Goal: Transaction & Acquisition: Purchase product/service

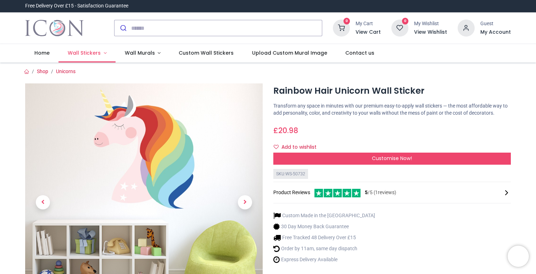
click at [102, 53] on link "Wall Stickers" at bounding box center [86, 53] width 57 height 18
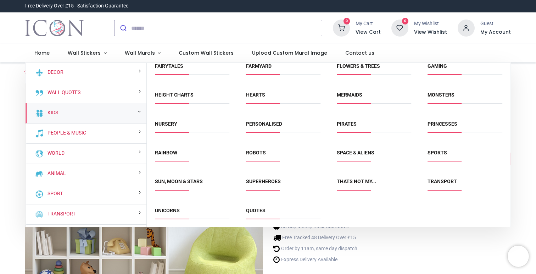
scroll to position [95, 0]
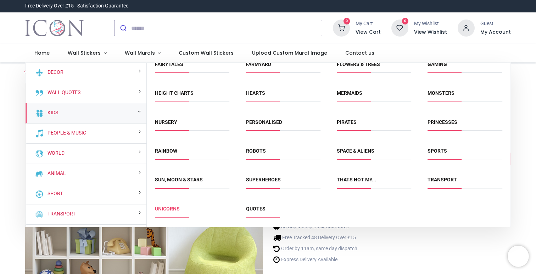
click at [173, 207] on link "Unicorns" at bounding box center [167, 209] width 25 height 6
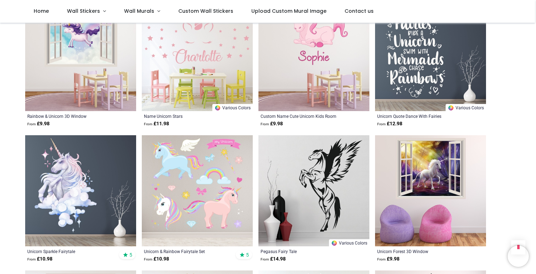
scroll to position [1676, 0]
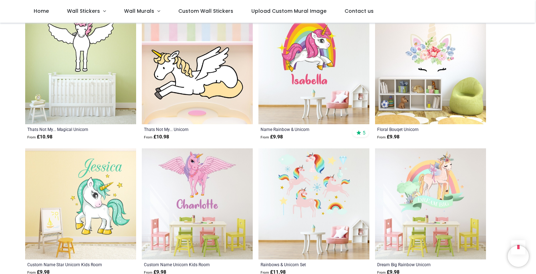
scroll to position [2607, 0]
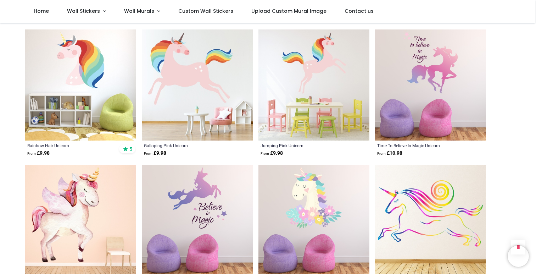
scroll to position [3673, 0]
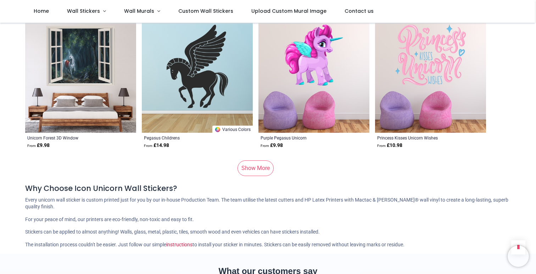
scroll to position [4762, 0]
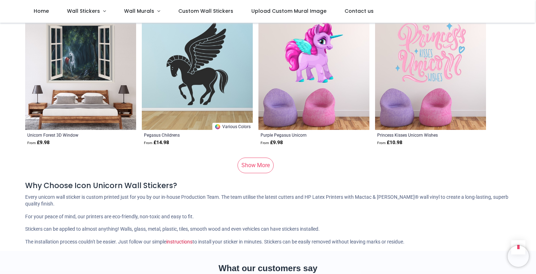
click at [251, 159] on link "Show More" at bounding box center [256, 165] width 36 height 16
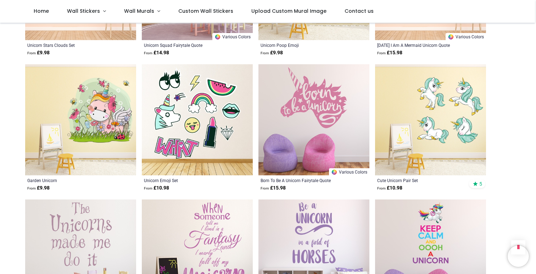
scroll to position [4988, 0]
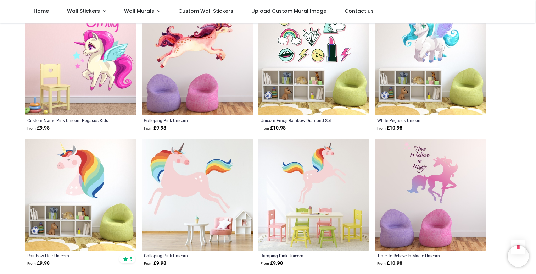
scroll to position [3547, 0]
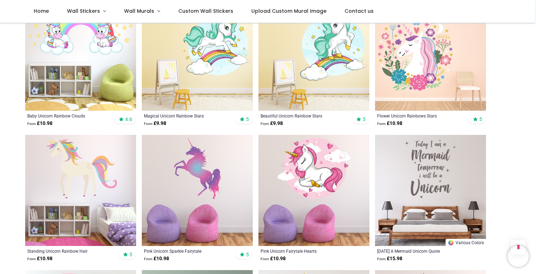
scroll to position [2079, 0]
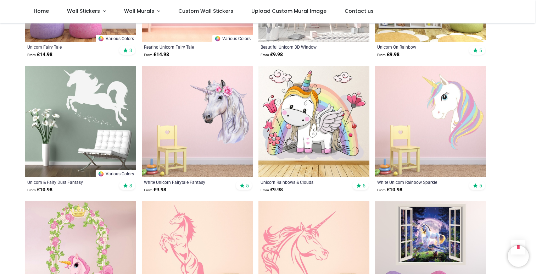
scroll to position [1331, 0]
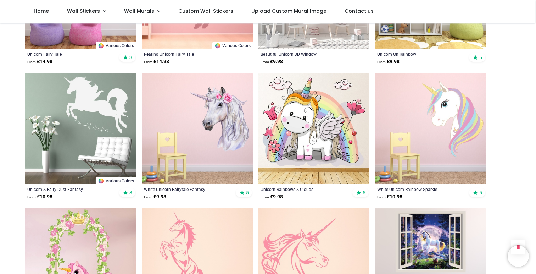
click at [117, 168] on img at bounding box center [80, 128] width 111 height 111
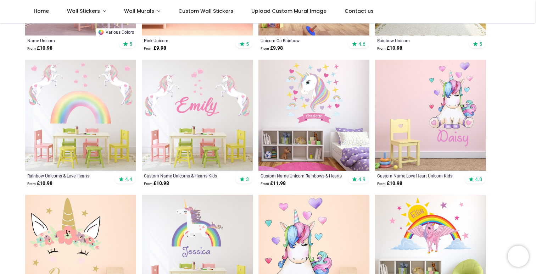
scroll to position [250, 0]
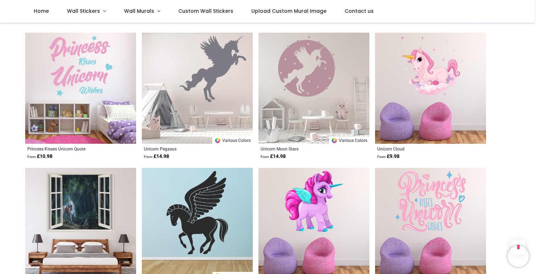
scroll to position [4613, 0]
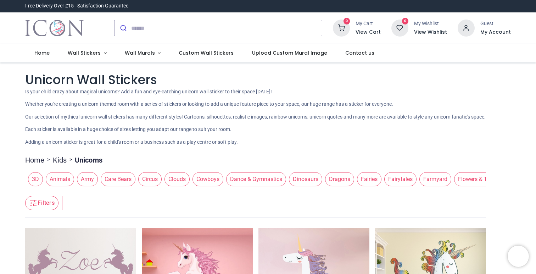
click at [374, 180] on span "Fairies" at bounding box center [369, 179] width 24 height 14
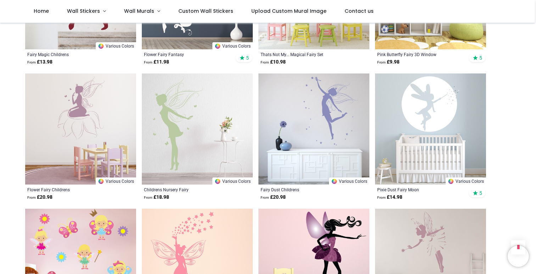
scroll to position [794, 0]
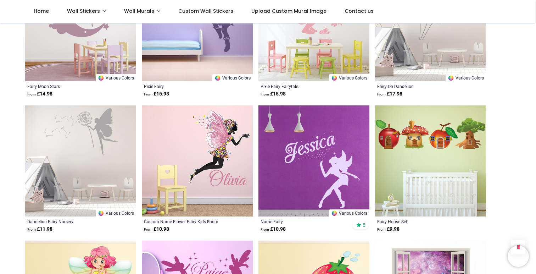
scroll to position [1707, 0]
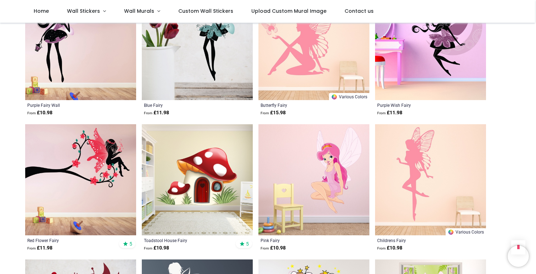
scroll to position [238, 0]
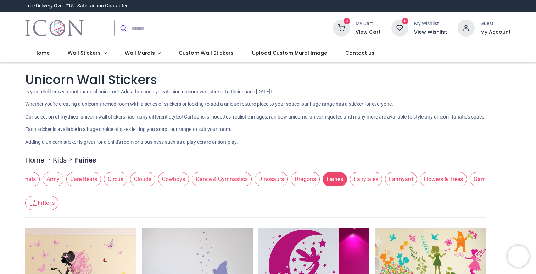
scroll to position [0, 50]
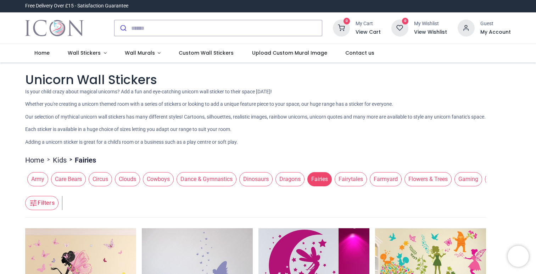
click at [360, 179] on span "Fairytales" at bounding box center [351, 179] width 32 height 14
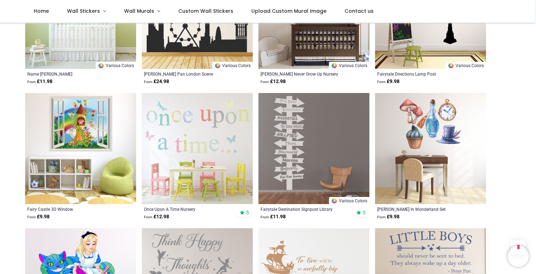
scroll to position [562, 0]
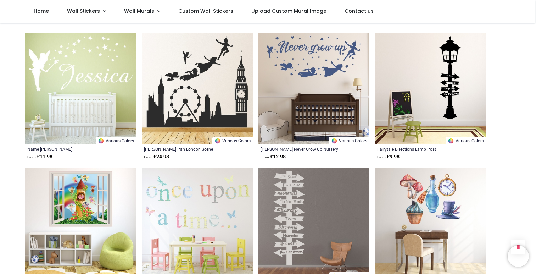
scroll to position [45, 0]
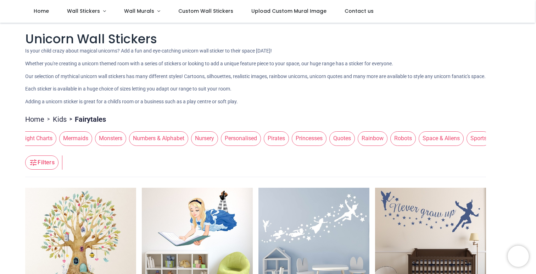
scroll to position [0, 547]
click at [326, 135] on span "Princesses" at bounding box center [308, 138] width 35 height 14
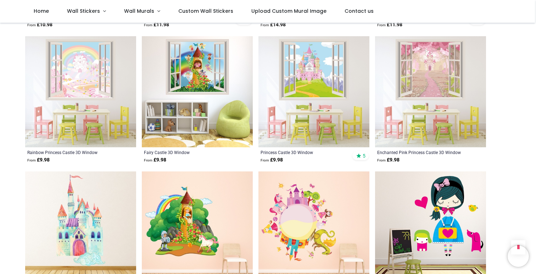
scroll to position [828, 0]
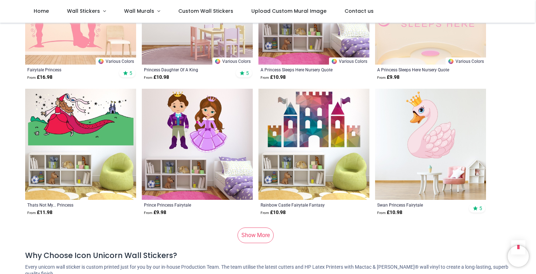
scroll to position [1870, 0]
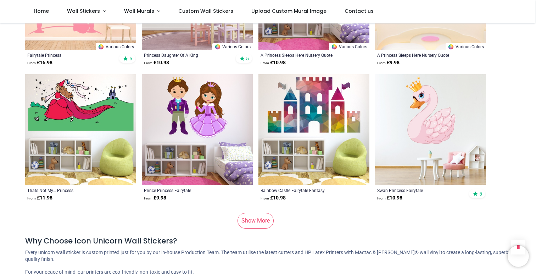
click at [253, 219] on link "Show More" at bounding box center [256, 221] width 36 height 16
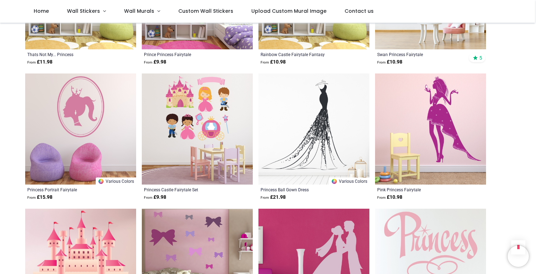
scroll to position [2014, 0]
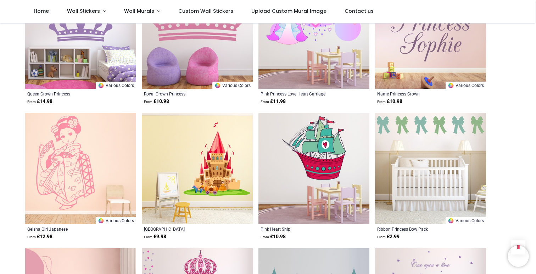
scroll to position [2937, 0]
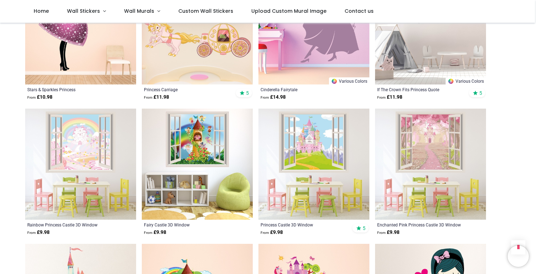
scroll to position [350, 0]
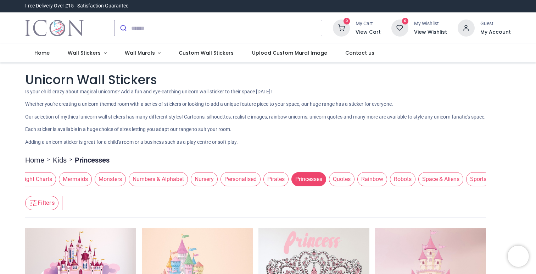
click at [387, 178] on span "Rainbow" at bounding box center [372, 179] width 30 height 14
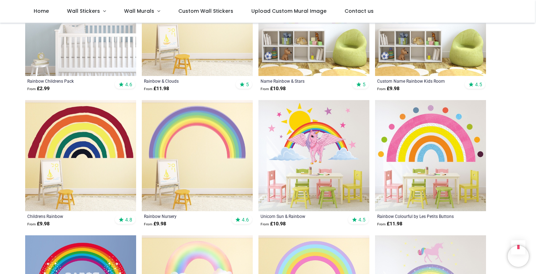
scroll to position [501, 0]
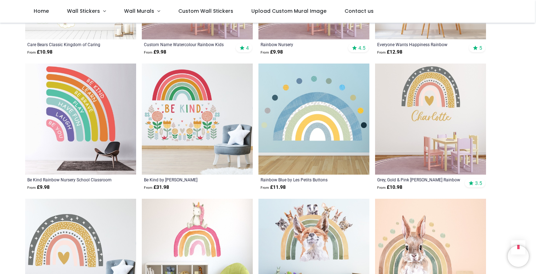
scroll to position [1062, 0]
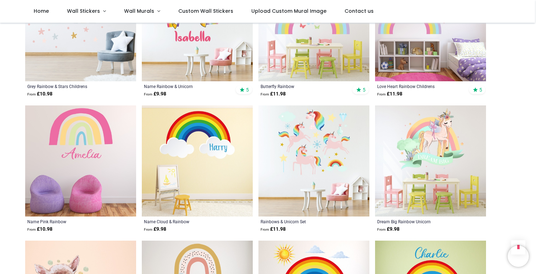
scroll to position [2008, 0]
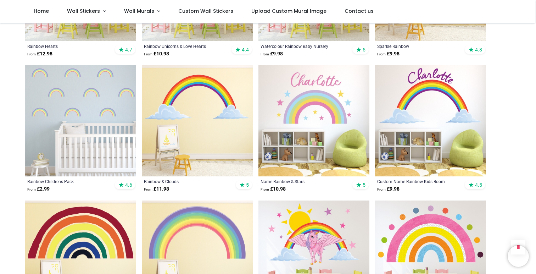
scroll to position [188, 0]
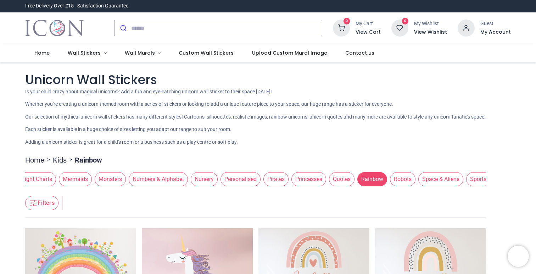
click at [89, 181] on span "Mermaids" at bounding box center [75, 179] width 33 height 14
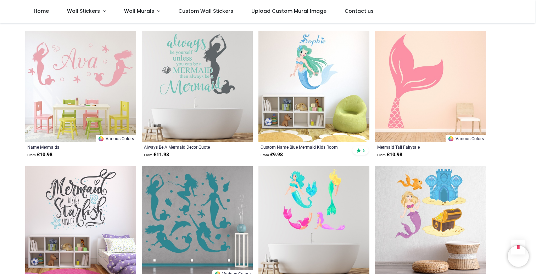
scroll to position [698, 0]
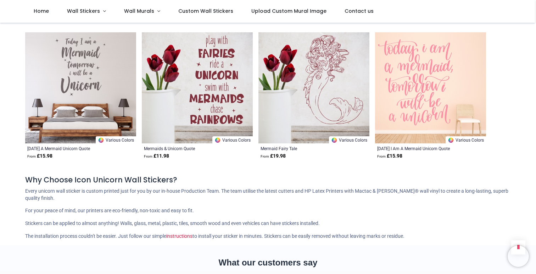
scroll to position [1638, 0]
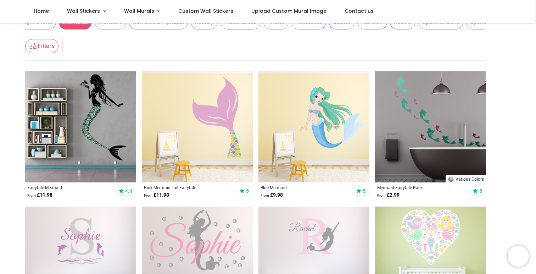
scroll to position [120, 0]
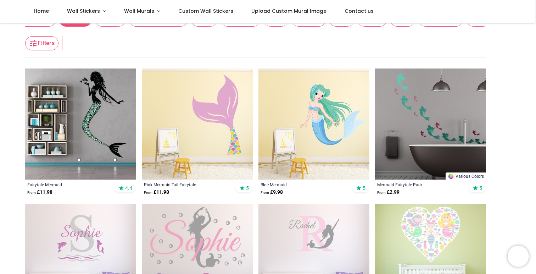
click at [196, 150] on img at bounding box center [197, 123] width 111 height 111
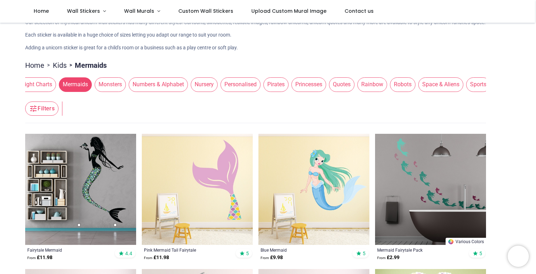
scroll to position [55, 0]
click at [259, 105] on header "Filters Filters" at bounding box center [255, 109] width 461 height 28
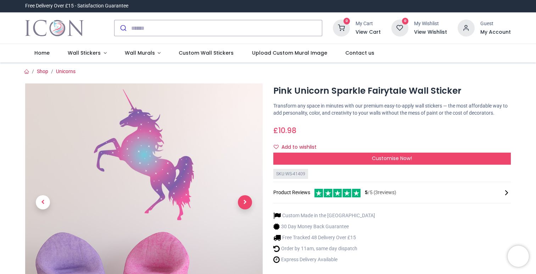
click at [245, 203] on span "Next" at bounding box center [245, 202] width 14 height 14
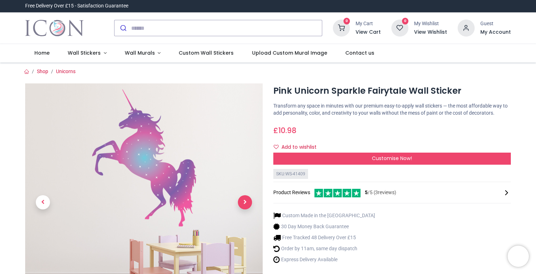
click at [245, 203] on span "Next" at bounding box center [245, 202] width 14 height 14
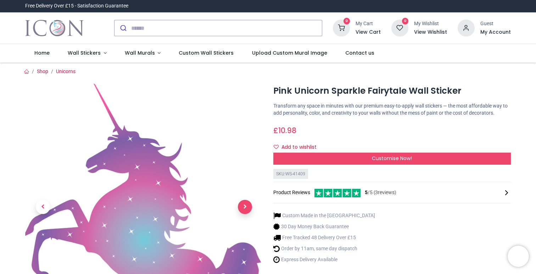
click at [245, 203] on span "Next" at bounding box center [245, 207] width 14 height 14
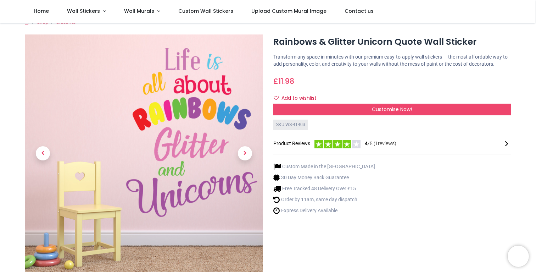
scroll to position [9, 0]
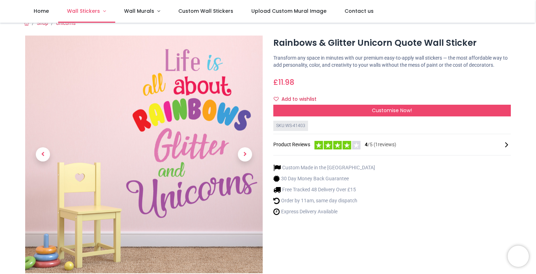
click at [100, 11] on link "Wall Stickers" at bounding box center [86, 11] width 57 height 23
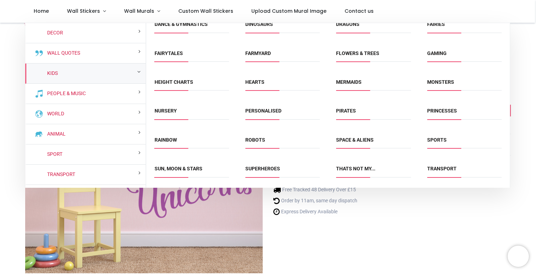
scroll to position [66, 0]
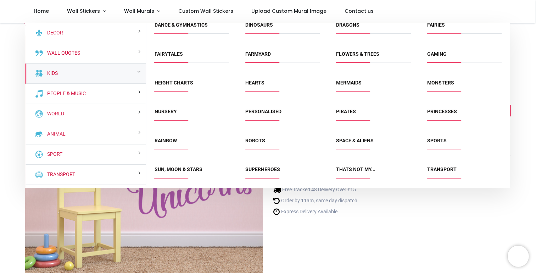
click at [454, 248] on div "Rainbows & Glitter Unicorn Quote Wall Sticker https://www.iconwallstickers.co.u…" at bounding box center [392, 173] width 248 height 276
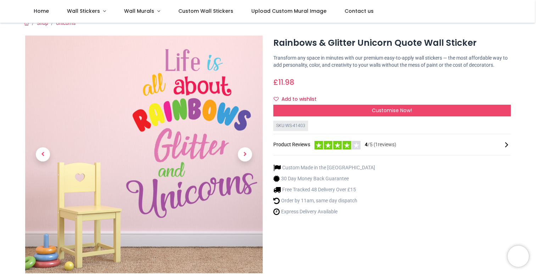
scroll to position [0, 0]
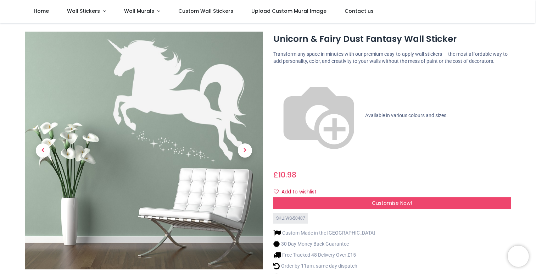
scroll to position [13, 0]
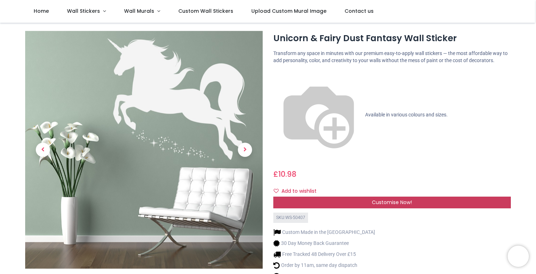
click at [328, 196] on div "Customise Now!" at bounding box center [392, 202] width 238 height 12
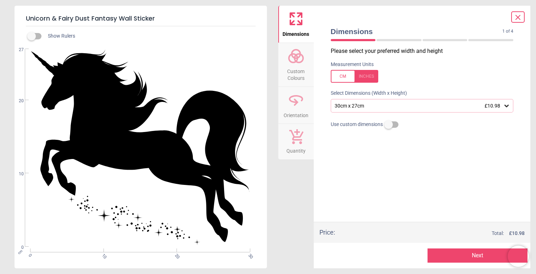
click at [297, 69] on span "Custom Colours" at bounding box center [296, 73] width 34 height 17
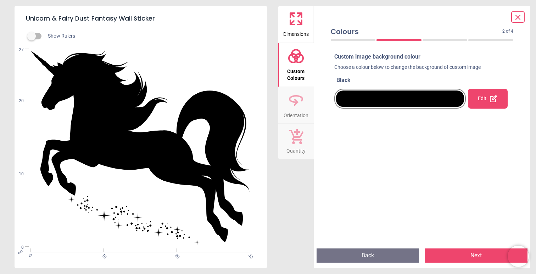
click at [482, 100] on div "Edit" at bounding box center [487, 99] width 39 height 20
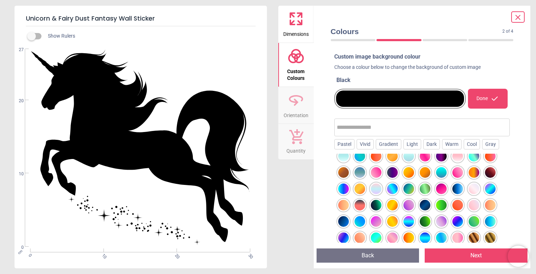
scroll to position [203, 0]
click at [409, 220] on div at bounding box center [408, 221] width 11 height 11
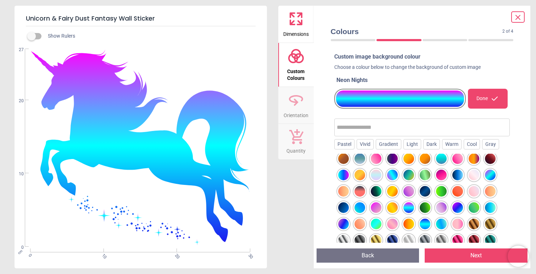
scroll to position [220, 0]
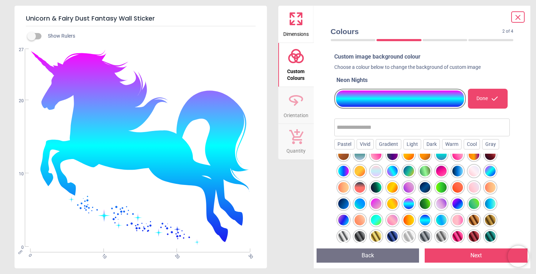
click at [343, 223] on div at bounding box center [343, 219] width 11 height 11
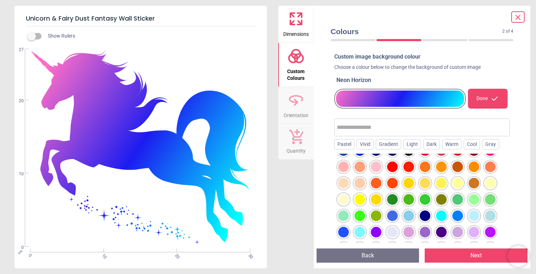
scroll to position [0, 0]
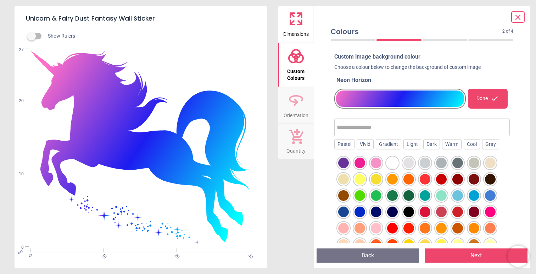
click at [392, 164] on div at bounding box center [392, 162] width 11 height 11
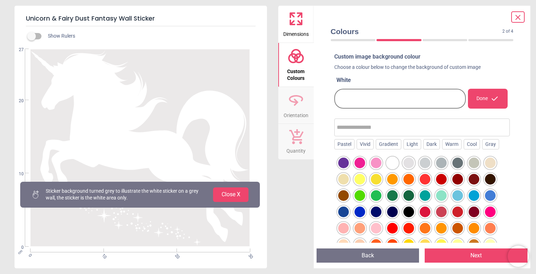
click at [360, 178] on div at bounding box center [359, 179] width 11 height 11
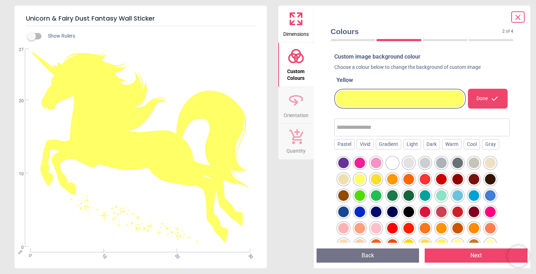
click at [411, 193] on div at bounding box center [408, 195] width 11 height 11
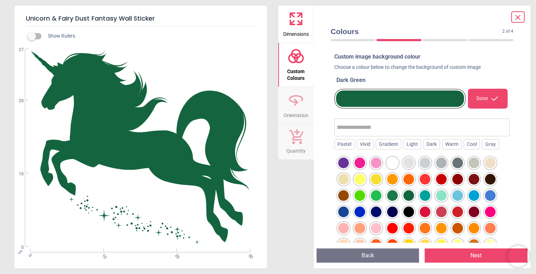
click at [396, 195] on div at bounding box center [392, 195] width 11 height 11
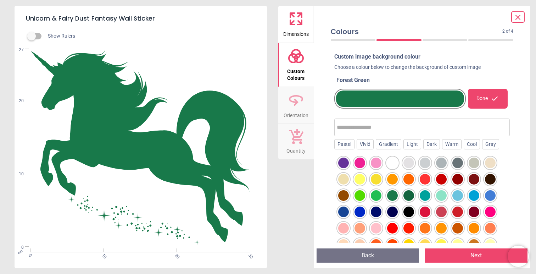
click at [376, 195] on div at bounding box center [376, 195] width 11 height 11
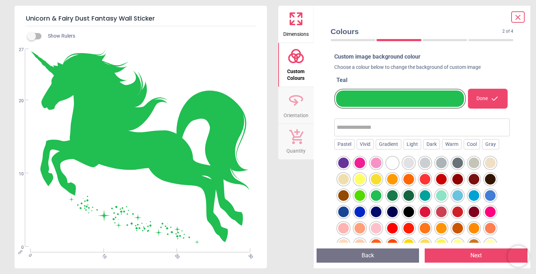
click at [362, 196] on div at bounding box center [359, 195] width 11 height 11
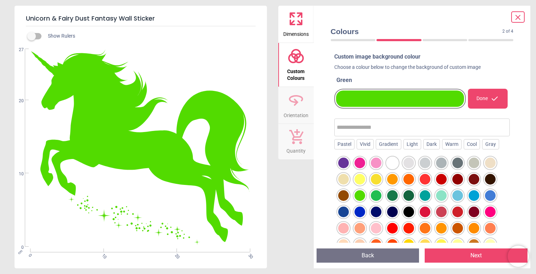
click at [391, 164] on div at bounding box center [392, 162] width 11 height 11
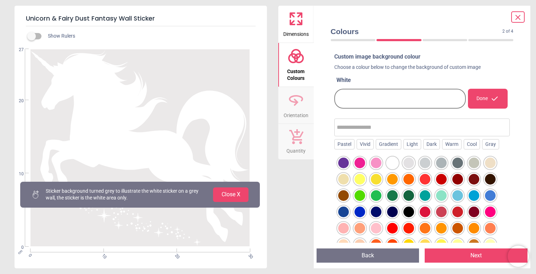
click at [365, 169] on div at bounding box center [422, 215] width 176 height 124
click at [374, 168] on div at bounding box center [376, 162] width 11 height 11
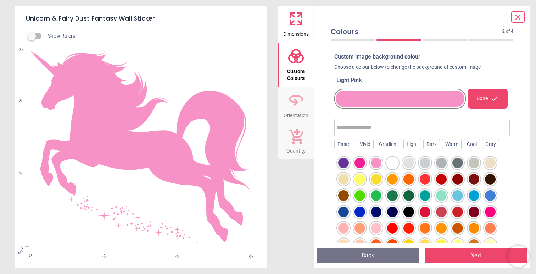
click at [521, 18] on icon at bounding box center [518, 17] width 9 height 9
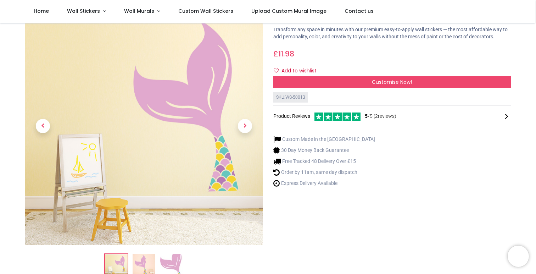
scroll to position [36, 0]
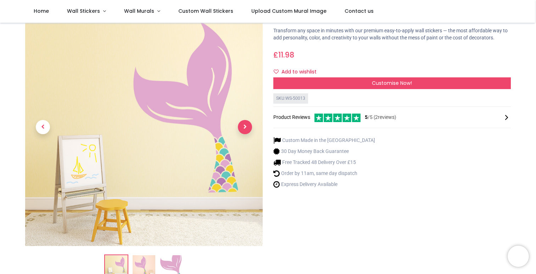
click at [245, 123] on span "Next" at bounding box center [245, 127] width 14 height 14
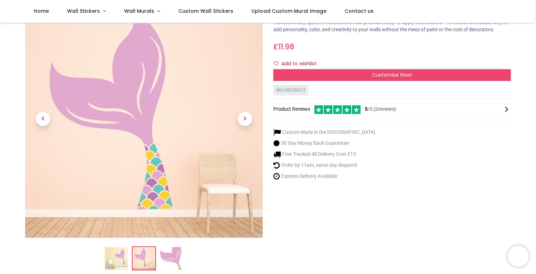
scroll to position [45, 0]
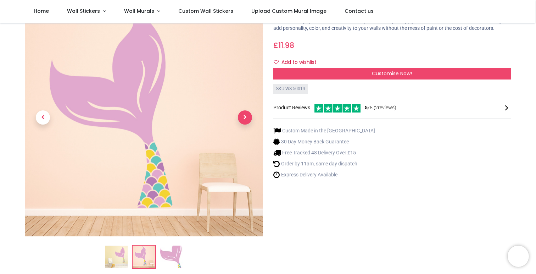
click at [248, 121] on span "Next" at bounding box center [245, 117] width 14 height 14
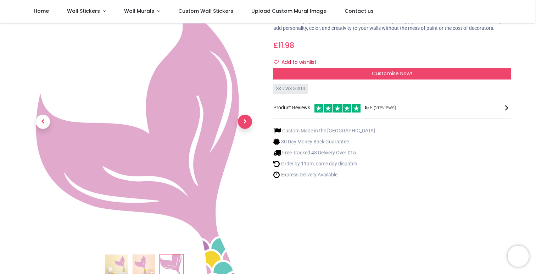
click at [248, 121] on span "Next" at bounding box center [245, 121] width 14 height 14
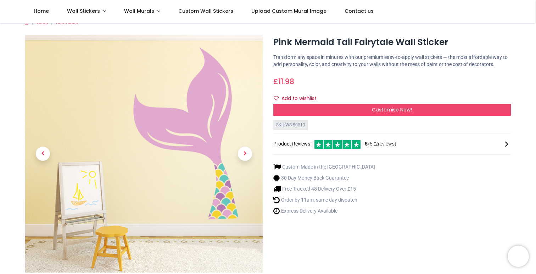
scroll to position [8, 0]
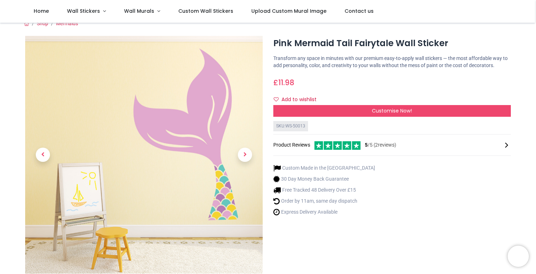
click at [286, 117] on div "Customise Now!" at bounding box center [392, 111] width 238 height 12
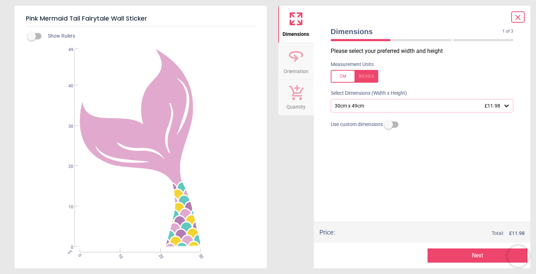
click at [352, 106] on div "30cm x 49cm £11.98" at bounding box center [418, 106] width 169 height 6
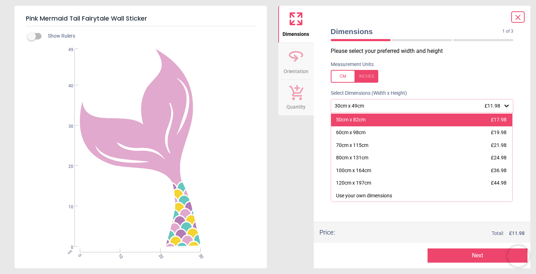
scroll to position [24, 0]
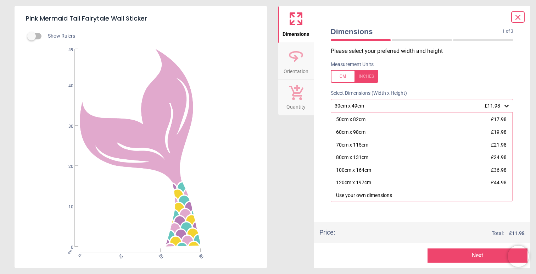
click at [315, 149] on div "Dimensions 1 of 3 1 of 4 Please select your preferred width and height Measurem…" at bounding box center [422, 137] width 217 height 262
click at [318, 149] on div "Dimensions 1 of 3 1 of 4 Please select your preferred width and height Measurem…" at bounding box center [422, 137] width 217 height 262
click at [371, 103] on div "30cm x 49cm £11.98" at bounding box center [418, 106] width 169 height 6
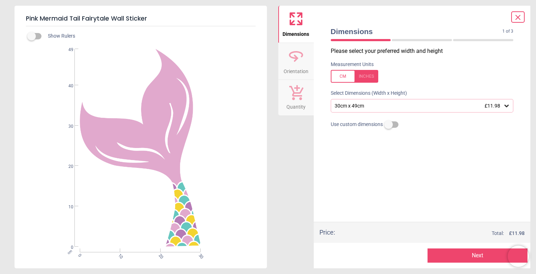
click at [396, 107] on div "30cm x 49cm £11.98" at bounding box center [418, 106] width 169 height 6
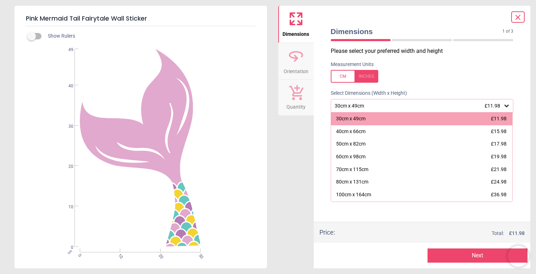
click at [382, 212] on div "Please select your preferred width and height Measurement Units Select Dimensio…" at bounding box center [422, 134] width 194 height 174
click at [328, 174] on div "Please select your preferred width and height Measurement Units Select Dimensio…" at bounding box center [422, 134] width 194 height 174
click at [314, 160] on div "Dimensions 1 of 3 1 of 4 Please select your preferred width and height Measurem…" at bounding box center [422, 137] width 217 height 262
click at [304, 14] on icon at bounding box center [295, 18] width 17 height 17
click at [519, 16] on icon at bounding box center [518, 17] width 9 height 9
